Goal: Task Accomplishment & Management: Use online tool/utility

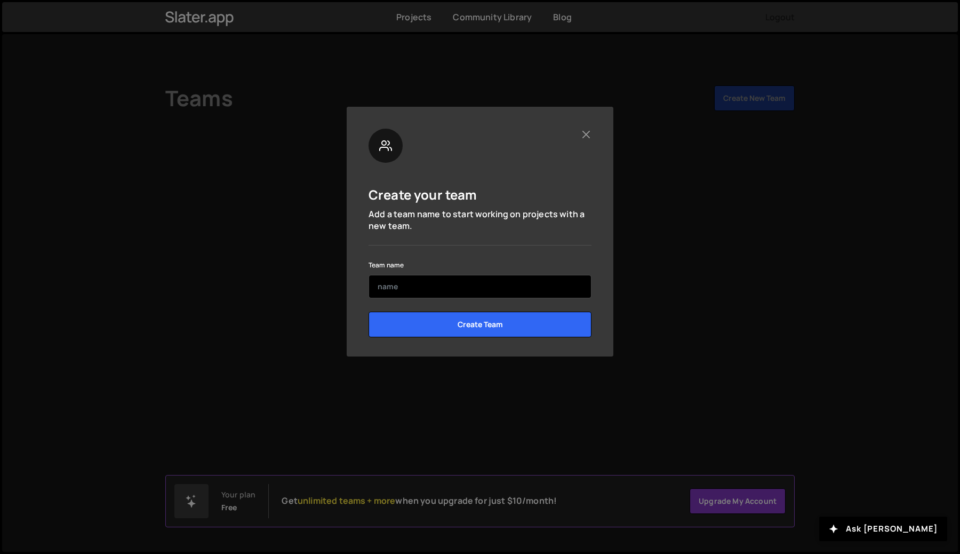
click at [439, 277] on input "text" at bounding box center [480, 286] width 223 height 23
type input "[PERSON_NAME] Personal"
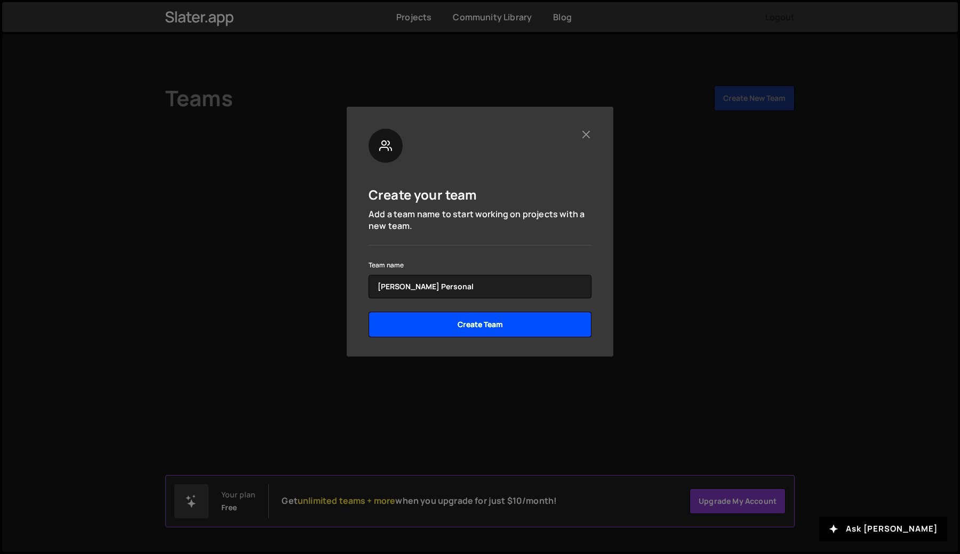
click at [504, 324] on input "Create Team" at bounding box center [480, 324] width 223 height 26
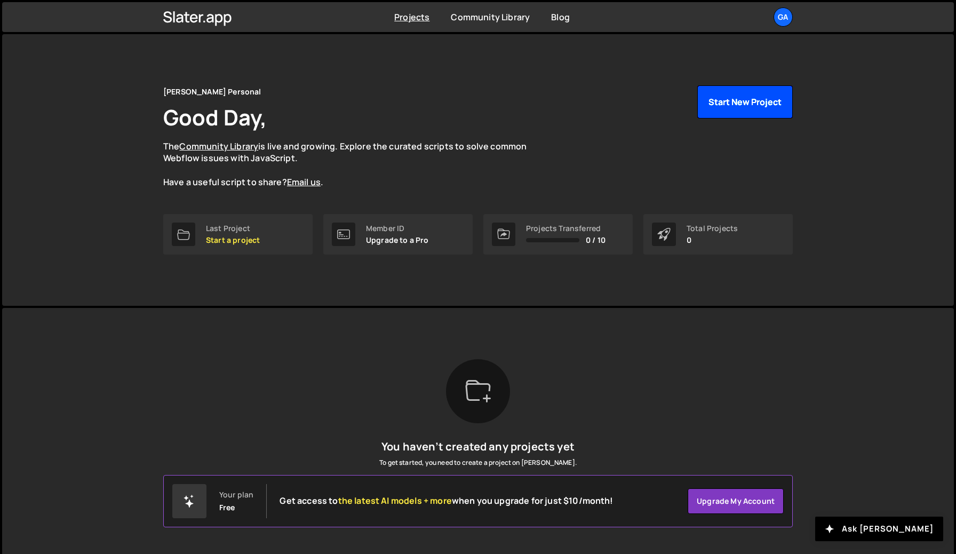
click at [754, 103] on button "Start New Project" at bounding box center [744, 101] width 95 height 33
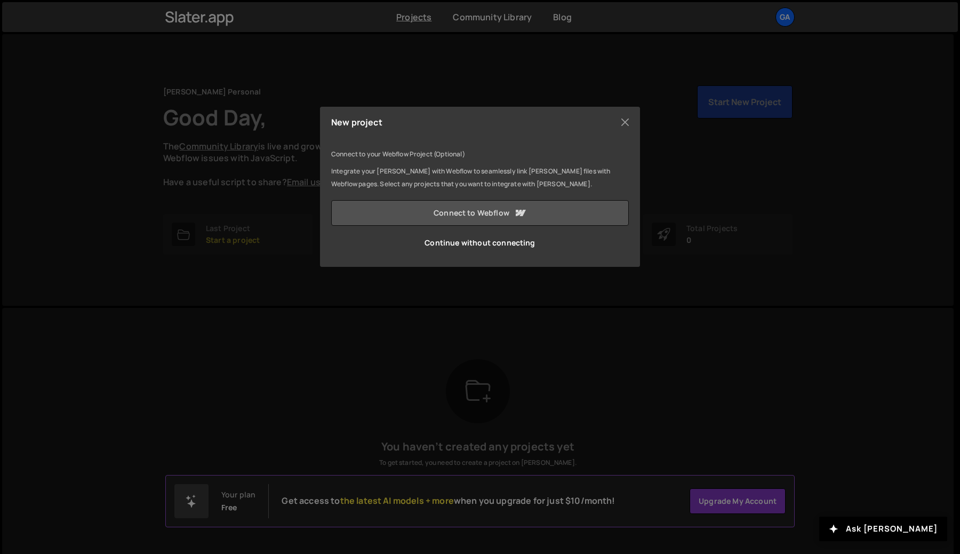
click at [519, 215] on icon at bounding box center [521, 213] width 10 height 6
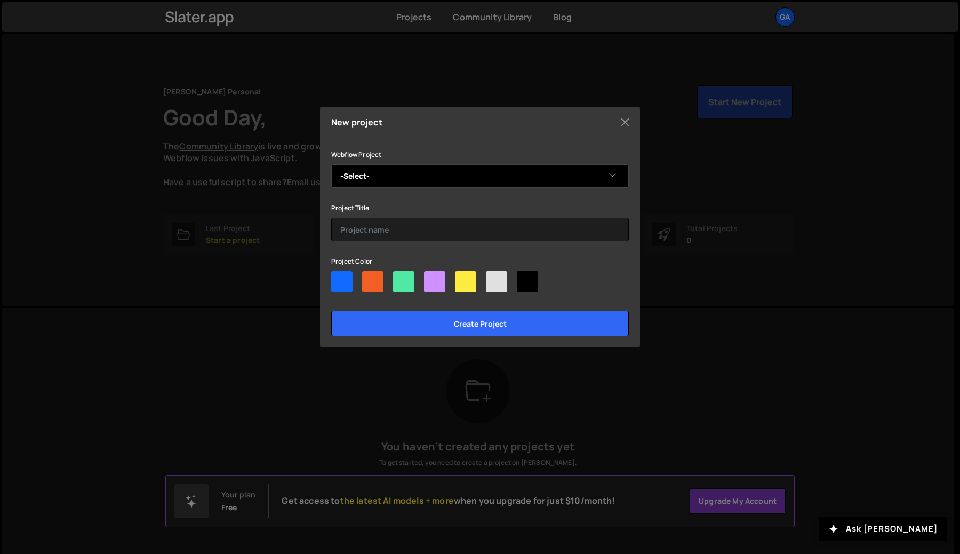
click at [355, 174] on select "-Select- Finsweet Client First Style System" at bounding box center [480, 175] width 298 height 23
select select "68a19938ea1c3b89cc11492f"
click at [331, 164] on select "-Select- Finsweet Client First Style System" at bounding box center [480, 175] width 298 height 23
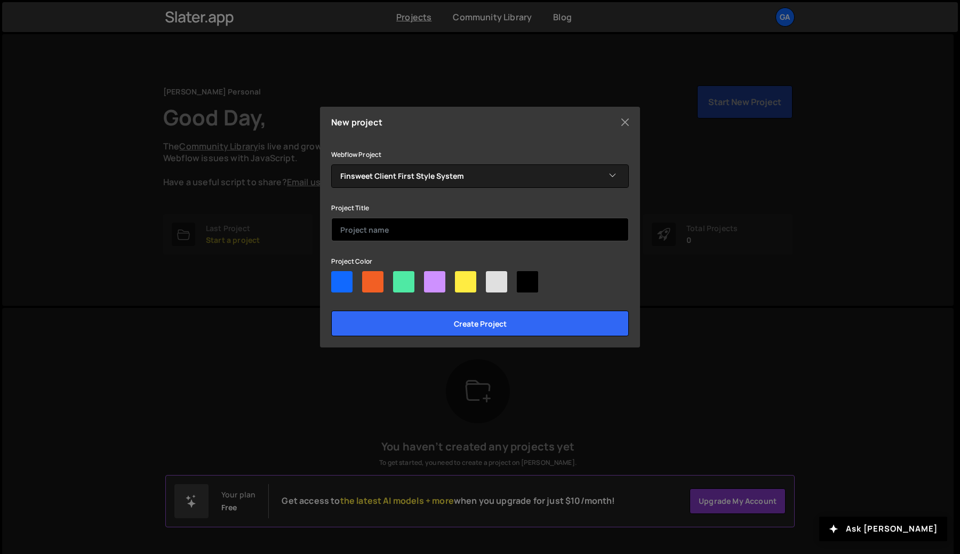
click at [381, 229] on input "text" at bounding box center [480, 229] width 298 height 23
type input "Finsweet Client First Style System"
click at [331, 285] on div at bounding box center [341, 281] width 21 height 21
click at [331, 278] on input"] "radio" at bounding box center [334, 274] width 7 height 7
radio input"] "true"
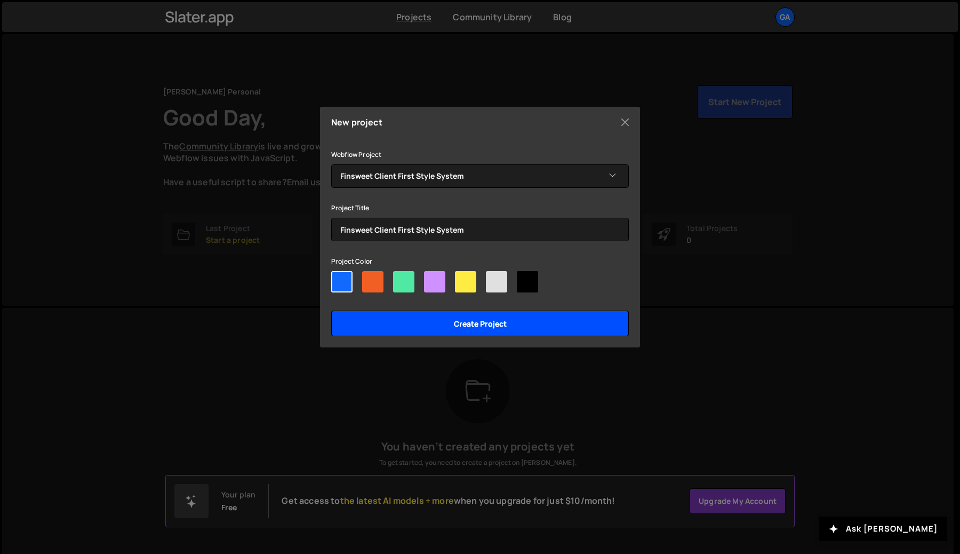
click at [410, 326] on input "Create project" at bounding box center [480, 323] width 298 height 26
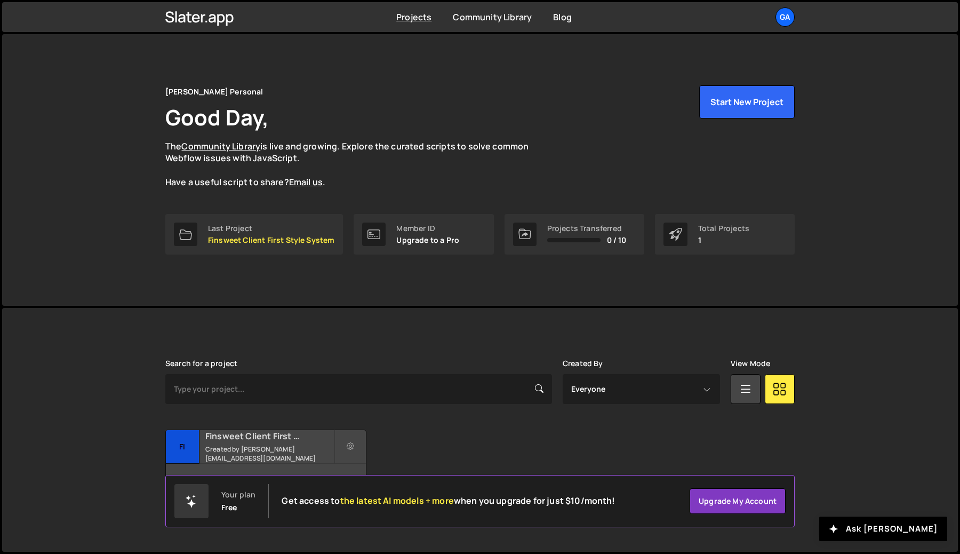
click at [211, 442] on h2 "Finsweet Client First Style System" at bounding box center [269, 436] width 129 height 12
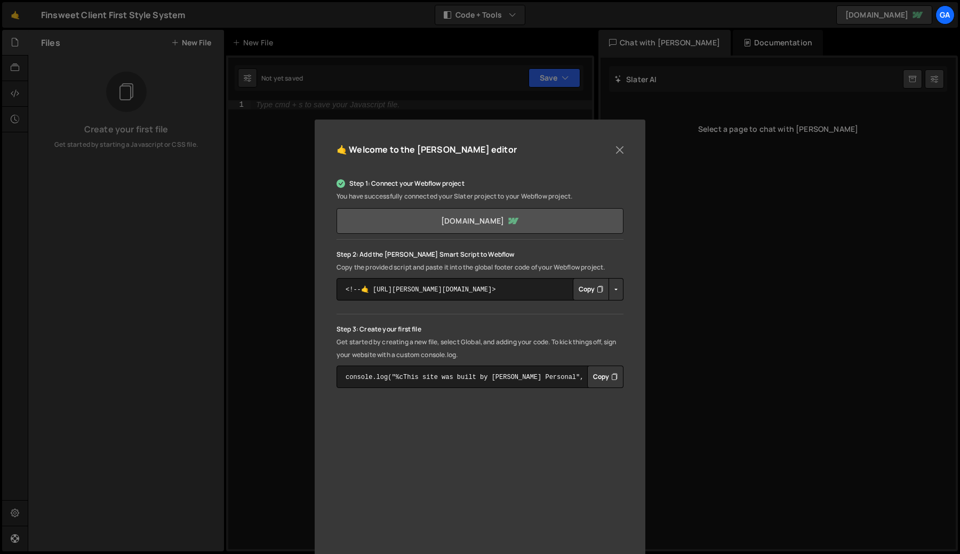
click at [501, 226] on link "[DOMAIN_NAME]" at bounding box center [480, 221] width 287 height 26
click at [616, 290] on button "Button group with nested dropdown" at bounding box center [616, 289] width 15 height 22
click at [578, 289] on button "Copy" at bounding box center [591, 289] width 36 height 22
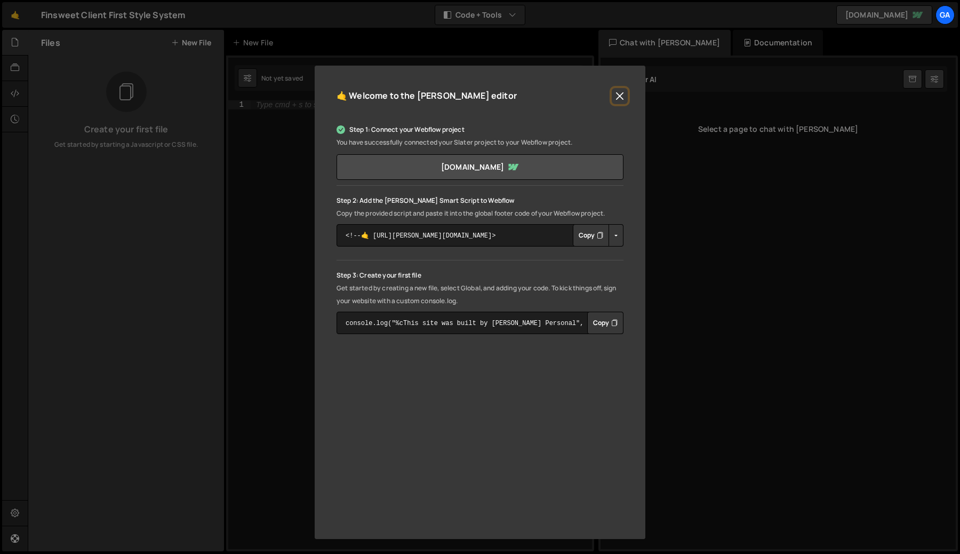
click at [615, 95] on button "Close" at bounding box center [620, 96] width 16 height 16
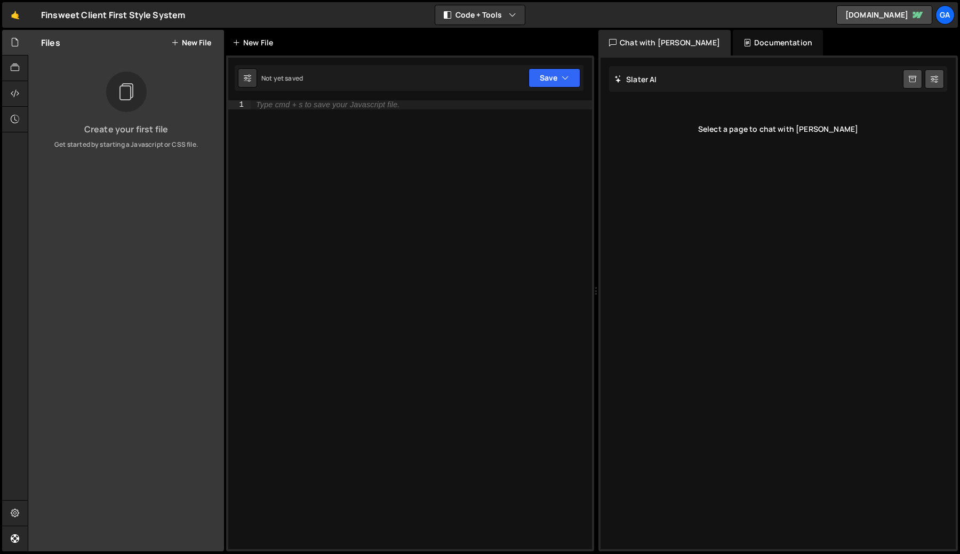
click at [247, 38] on div "New File" at bounding box center [255, 42] width 45 height 11
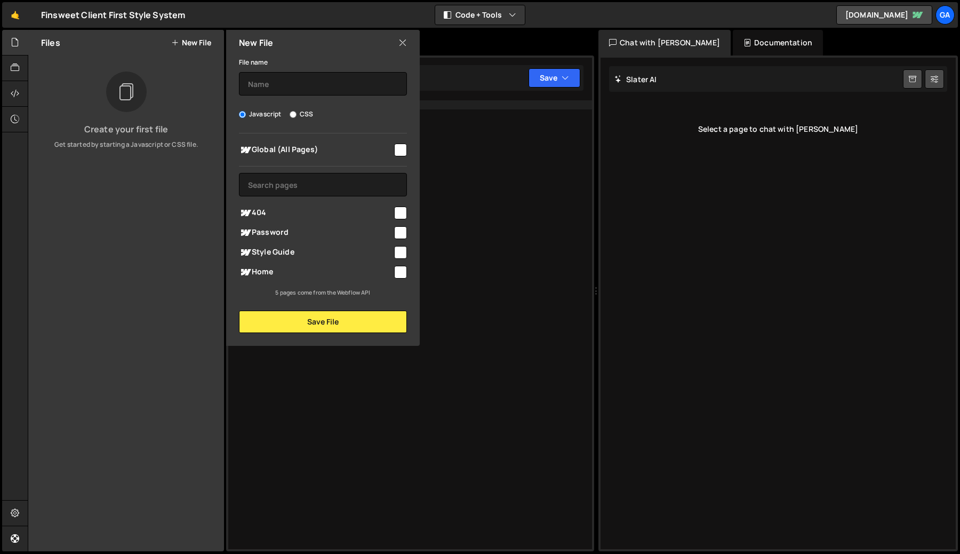
click at [247, 38] on h2 "New File" at bounding box center [256, 43] width 34 height 12
click at [398, 44] on icon at bounding box center [402, 43] width 9 height 12
